Goal: Information Seeking & Learning: Learn about a topic

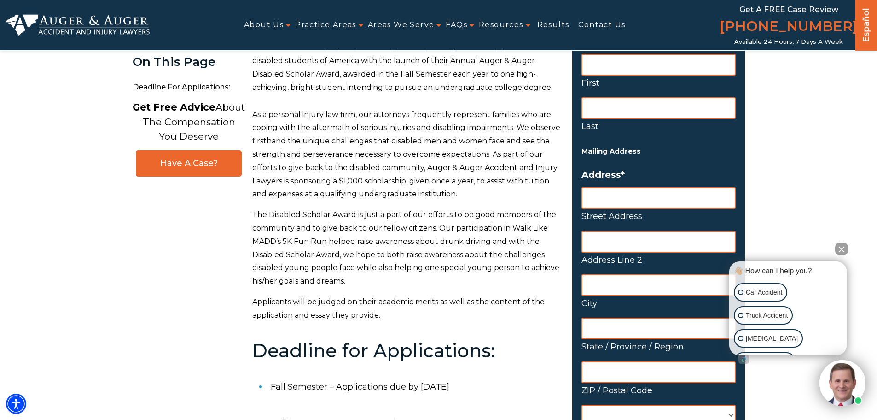
scroll to position [92, 0]
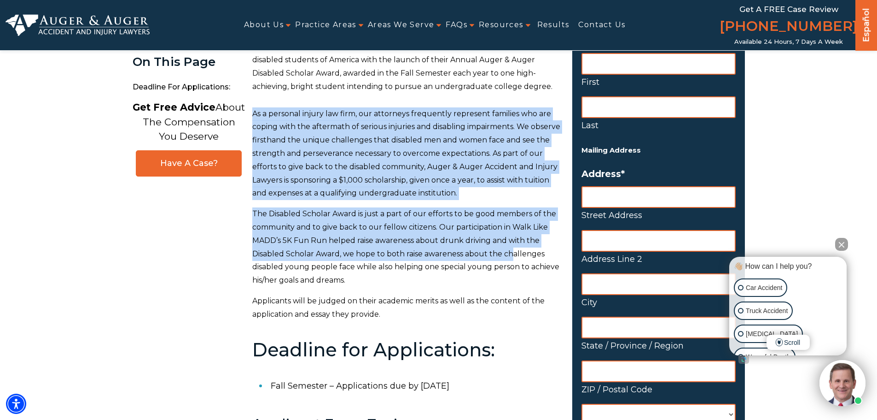
drag, startPoint x: 252, startPoint y: 115, endPoint x: 520, endPoint y: 238, distance: 294.3
click at [514, 251] on div "The accident and injury lawyers at Auger & Auger are proud to support the disab…" at bounding box center [406, 421] width 309 height 762
click at [472, 141] on p "As a personal injury law firm, our attorneys frequently represent families who …" at bounding box center [406, 153] width 309 height 93
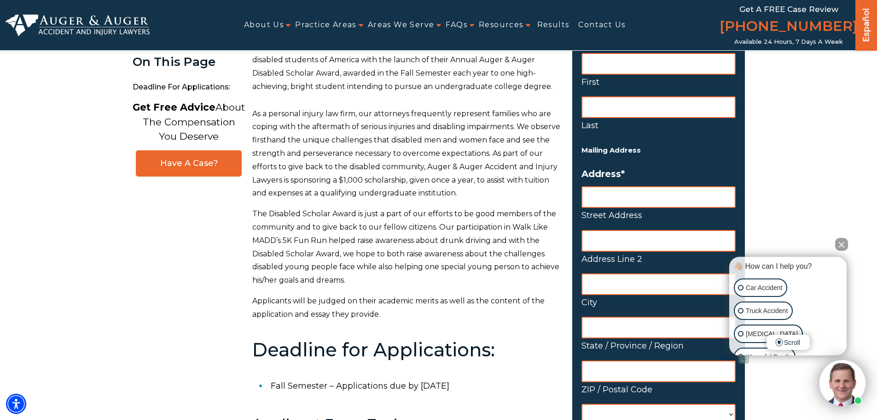
scroll to position [138, 0]
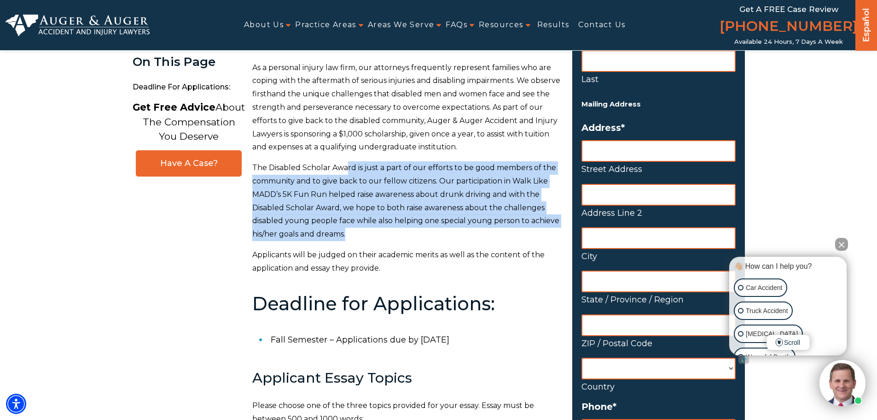
drag, startPoint x: 345, startPoint y: 163, endPoint x: 467, endPoint y: 236, distance: 141.3
click at [467, 236] on p "The Disabled Scholar Award is just a part of our efforts to be good members of …" at bounding box center [406, 201] width 309 height 80
click at [466, 235] on p "The Disabled Scholar Award is just a part of our efforts to be good members of …" at bounding box center [406, 201] width 309 height 80
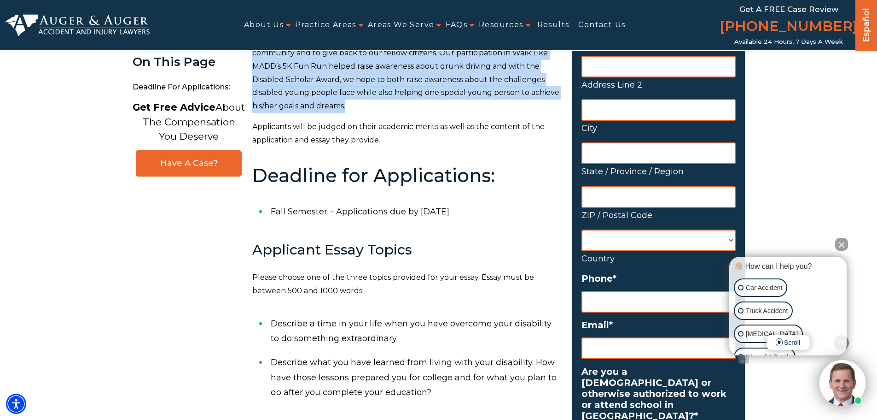
scroll to position [276, 0]
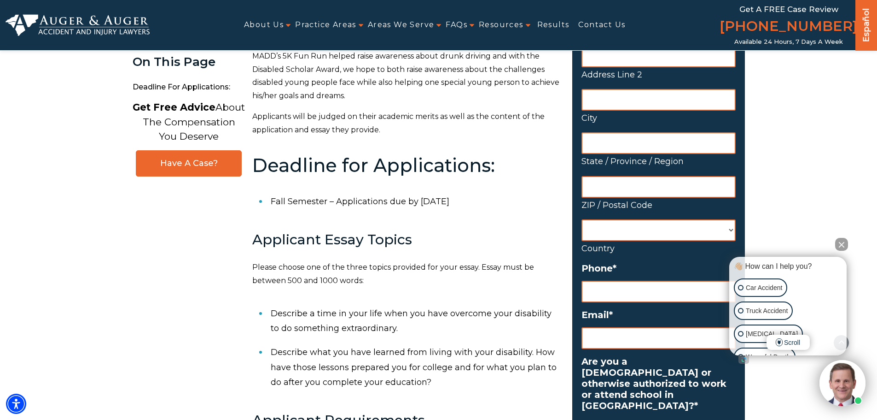
click at [386, 133] on p "Applicants will be judged on their academic merits as well as the content of th…" at bounding box center [406, 123] width 309 height 27
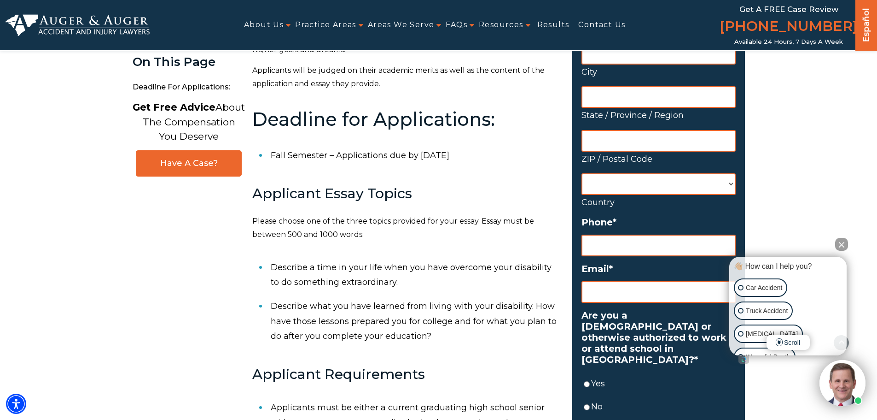
drag, startPoint x: 260, startPoint y: 154, endPoint x: 500, endPoint y: 155, distance: 240.0
click at [500, 155] on li "Fall Semester – Applications due by [DATE]" at bounding box center [416, 155] width 291 height 24
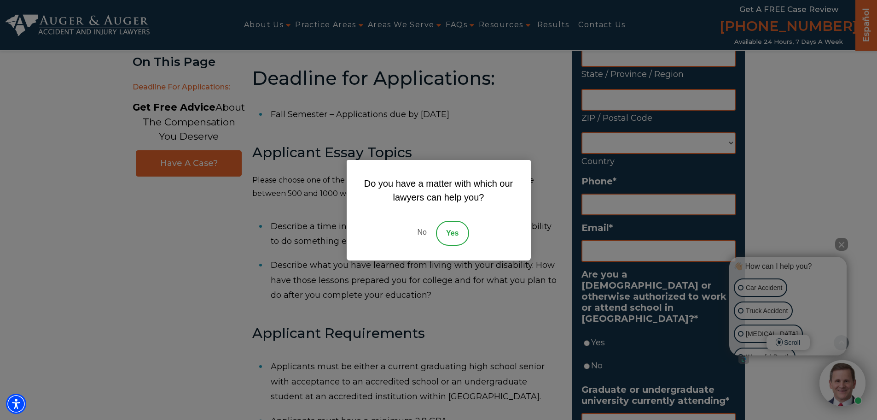
scroll to position [415, 0]
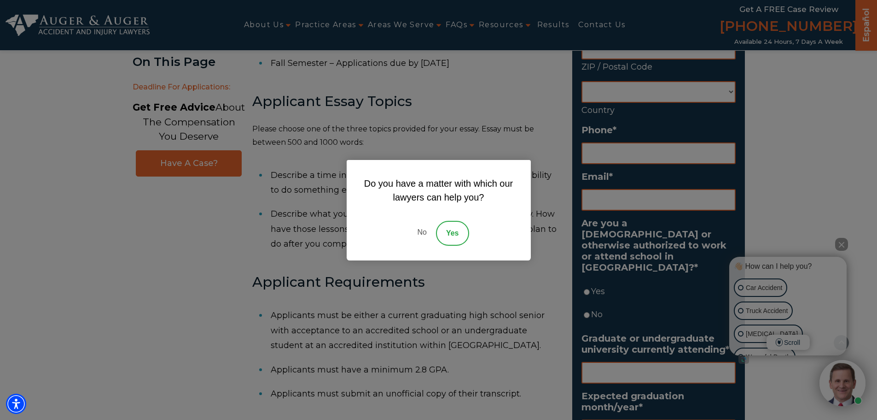
click at [428, 236] on link "No" at bounding box center [422, 233] width 28 height 25
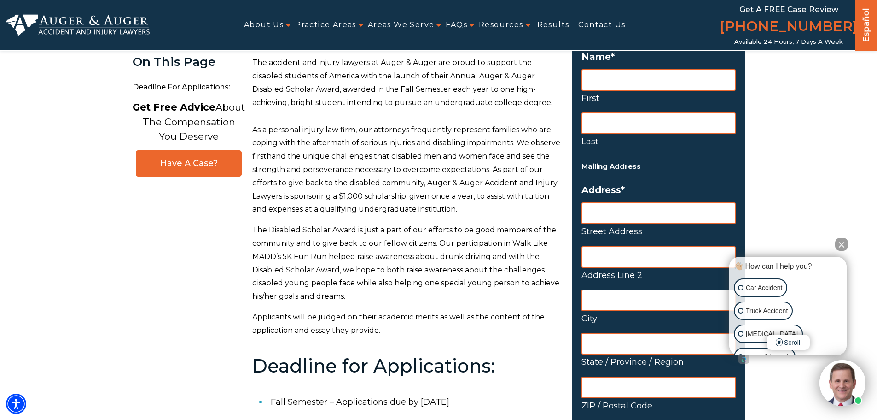
scroll to position [0, 0]
